Goal: Transaction & Acquisition: Purchase product/service

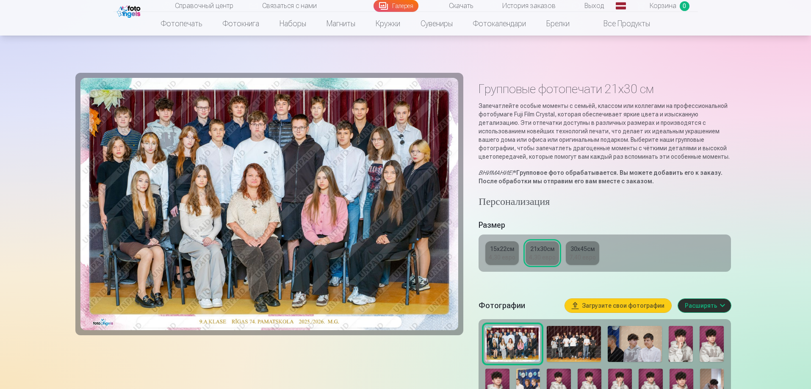
scroll to position [127, 0]
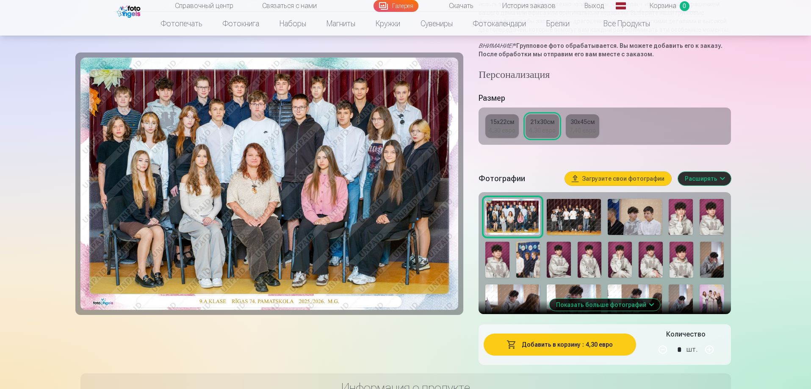
click at [571, 347] on font "Добавить в корзину" at bounding box center [551, 345] width 59 height 7
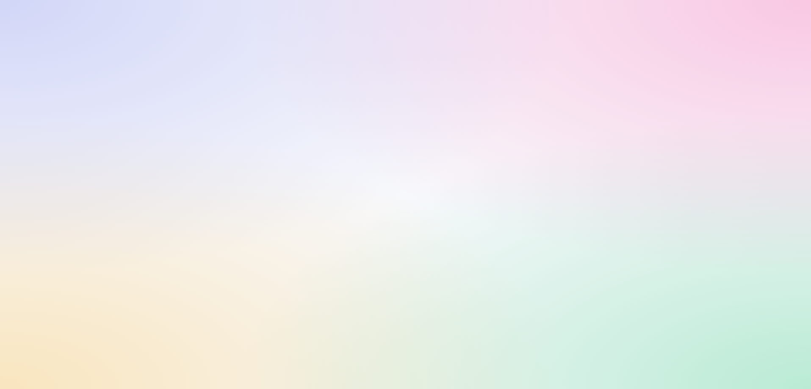
scroll to position [0, 0]
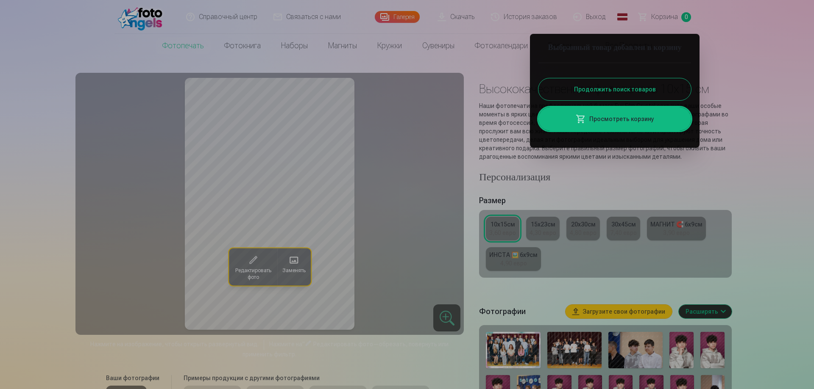
click at [628, 93] on font "Продолжить поиск товаров" at bounding box center [615, 89] width 82 height 7
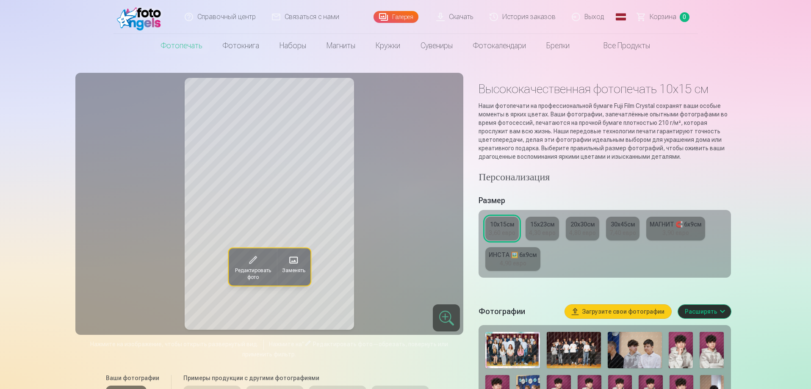
click at [532, 231] on font "4,30 евро" at bounding box center [542, 233] width 27 height 7
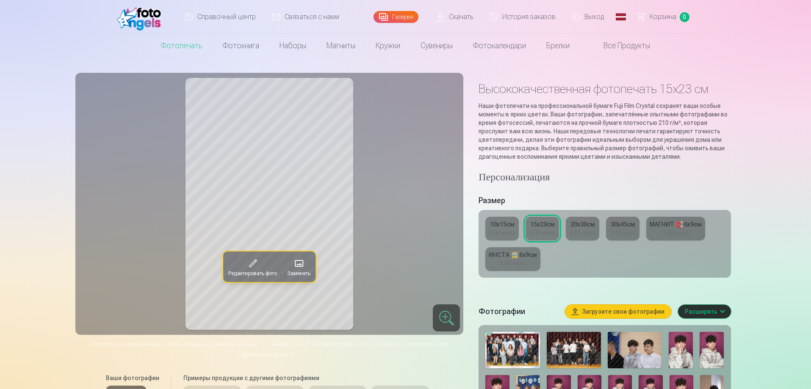
click at [513, 234] on font "3,60 евро" at bounding box center [502, 233] width 27 height 7
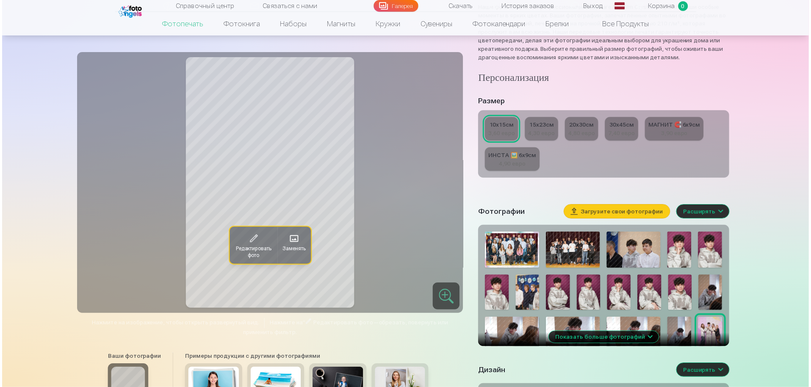
scroll to position [85, 0]
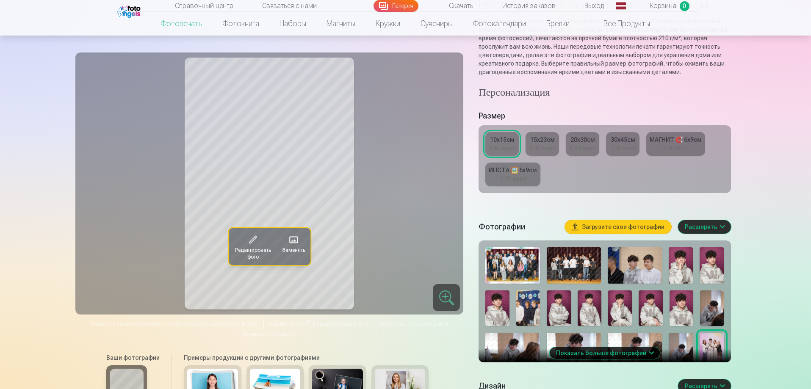
click at [507, 266] on img at bounding box center [513, 265] width 54 height 36
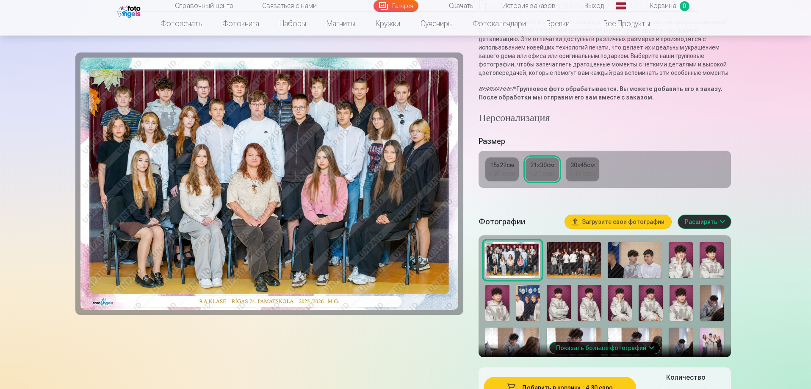
scroll to position [169, 0]
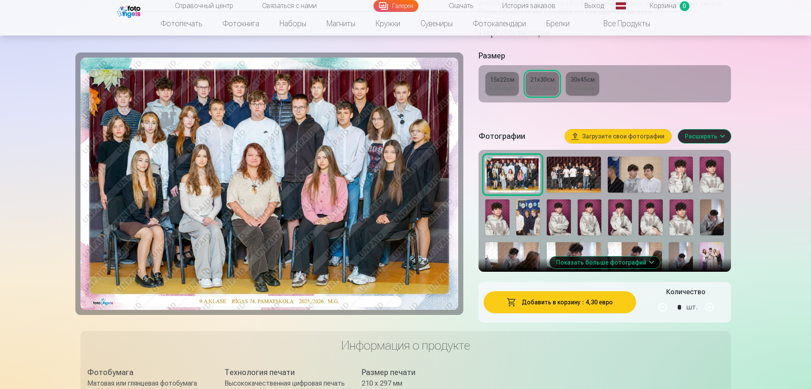
click at [575, 305] on font "Добавить в корзину" at bounding box center [551, 302] width 59 height 7
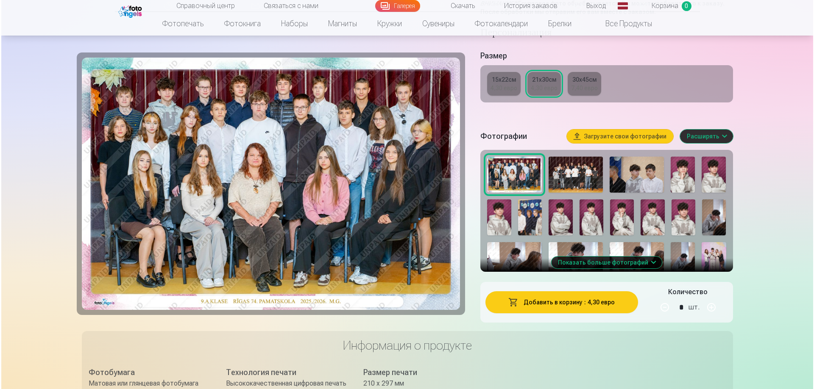
scroll to position [0, 0]
